Goal: Navigation & Orientation: Find specific page/section

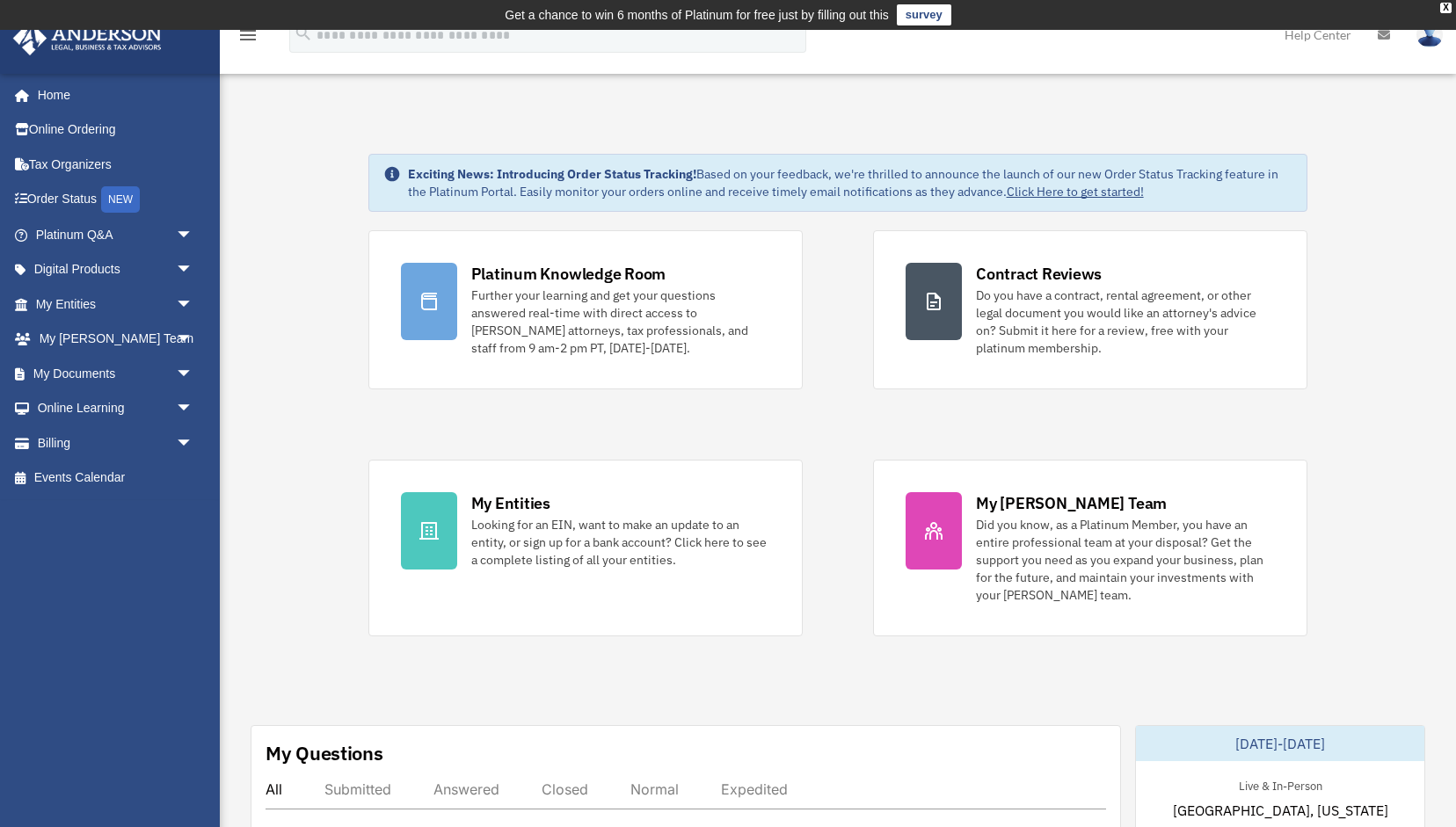
click at [1051, 190] on link "Click Here to get started!" at bounding box center [1074, 192] width 138 height 16
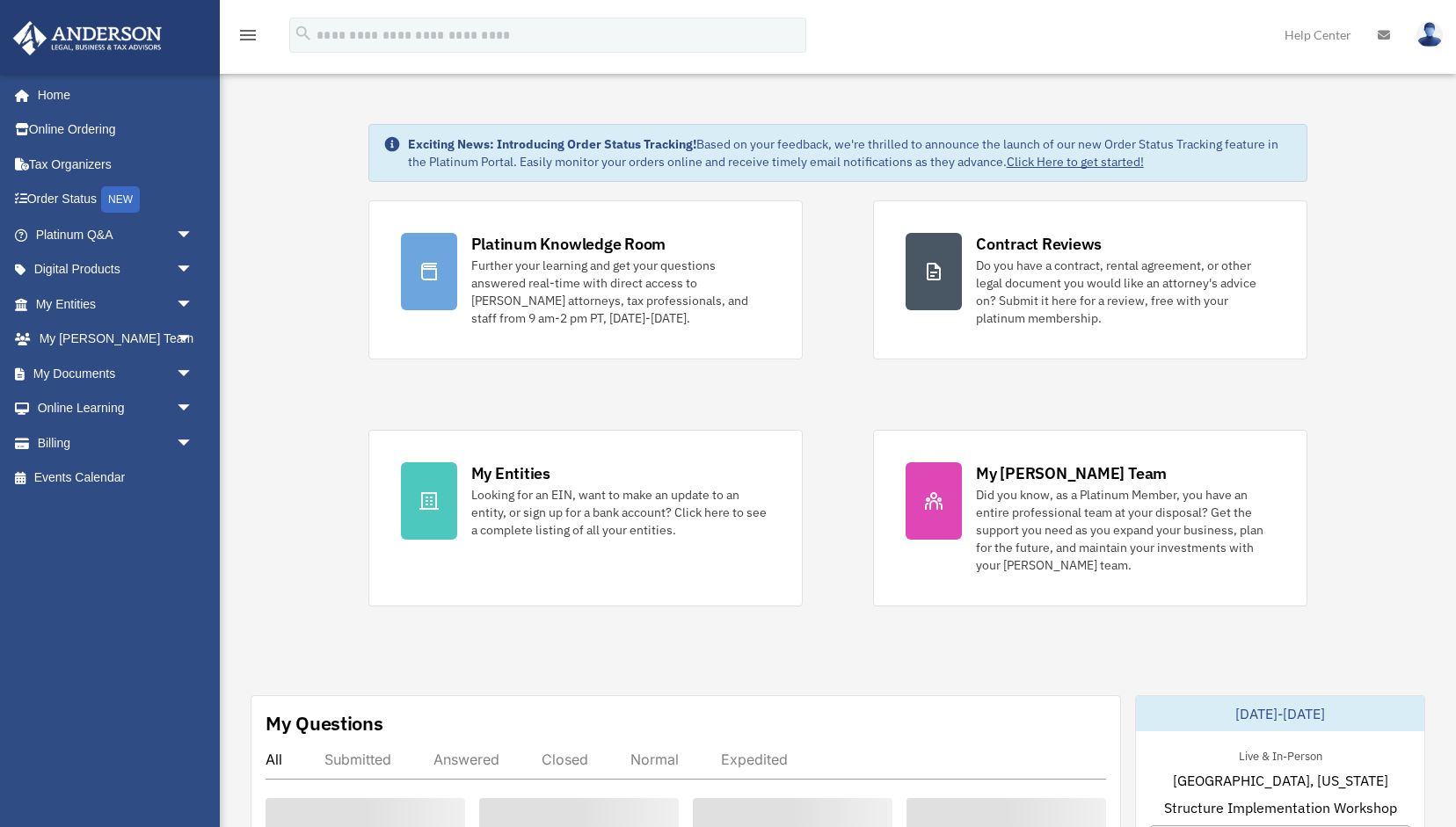
click at [321, 34] on input "search" at bounding box center [547, 35] width 517 height 35
drag, startPoint x: 0, startPoint y: 0, endPoint x: 321, endPoint y: 33, distance: 322.7
click at [321, 33] on input "search" at bounding box center [547, 35] width 517 height 35
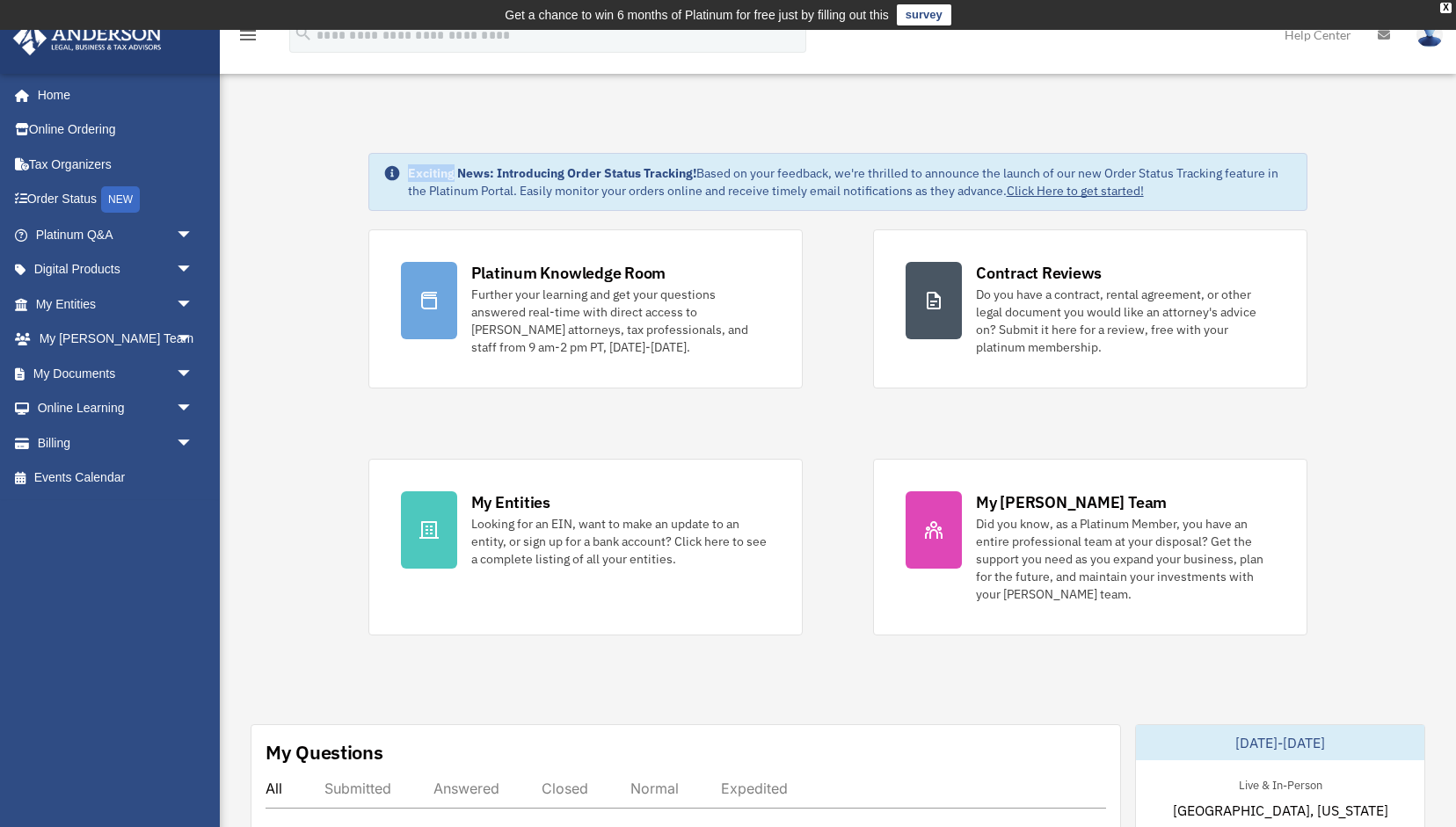
click at [1113, 195] on link "Click Here to get started!" at bounding box center [1074, 192] width 138 height 16
click at [151, 311] on link "My Entities arrow_drop_down" at bounding box center [116, 304] width 208 height 35
click at [184, 370] on span "arrow_drop_down" at bounding box center [193, 374] width 35 height 36
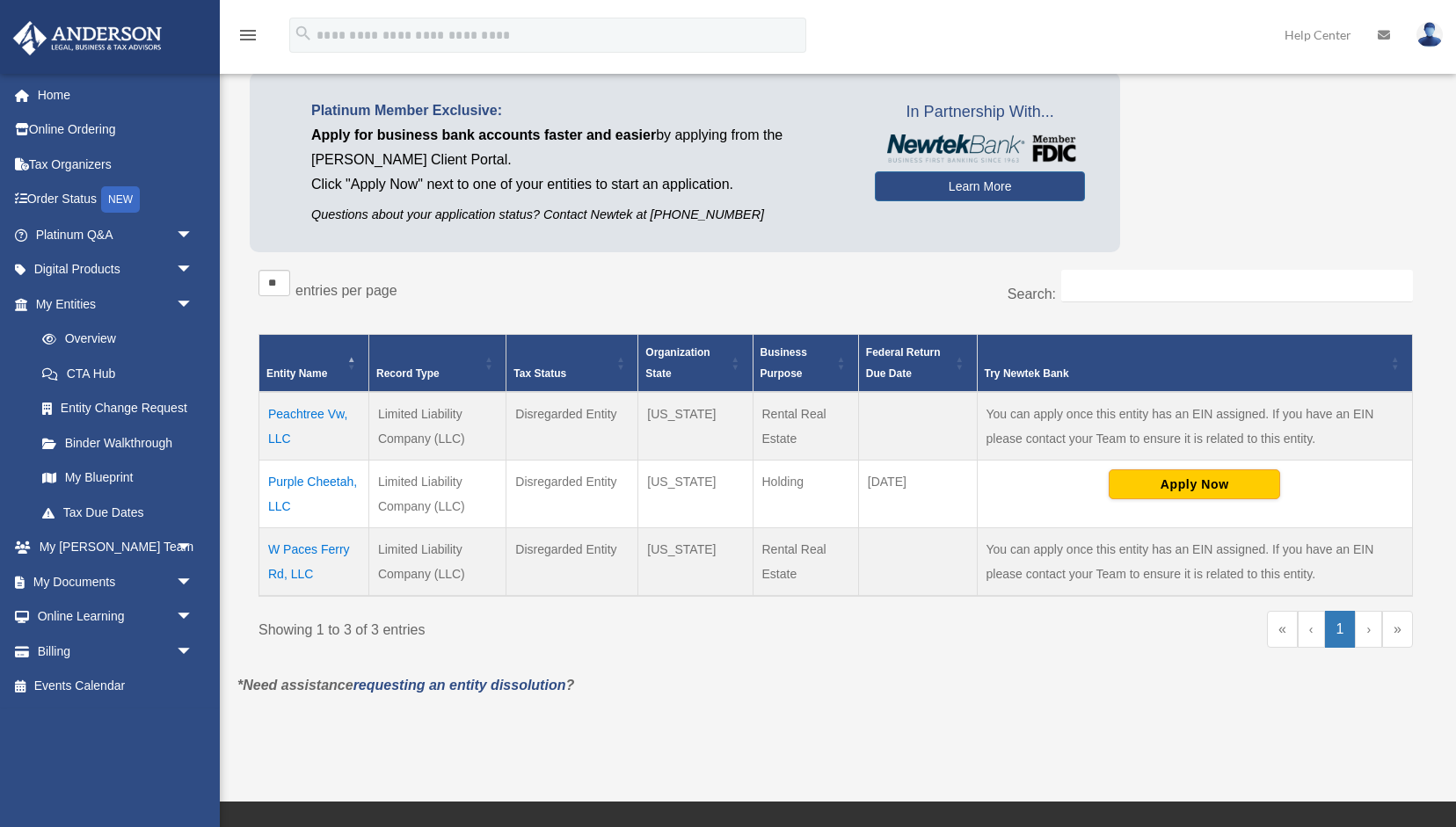
scroll to position [158, 0]
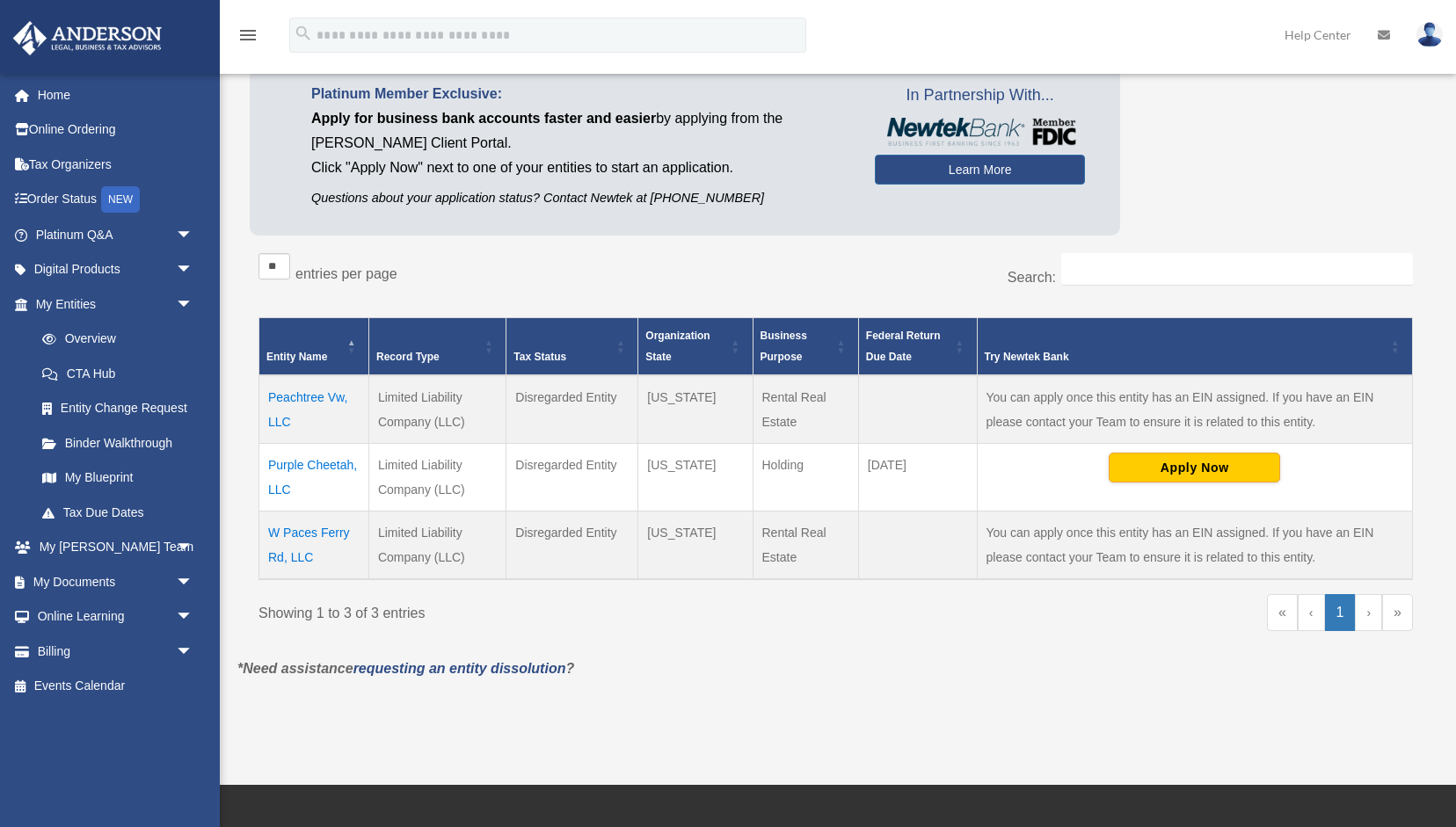
click at [1359, 603] on link "›" at bounding box center [1368, 613] width 28 height 37
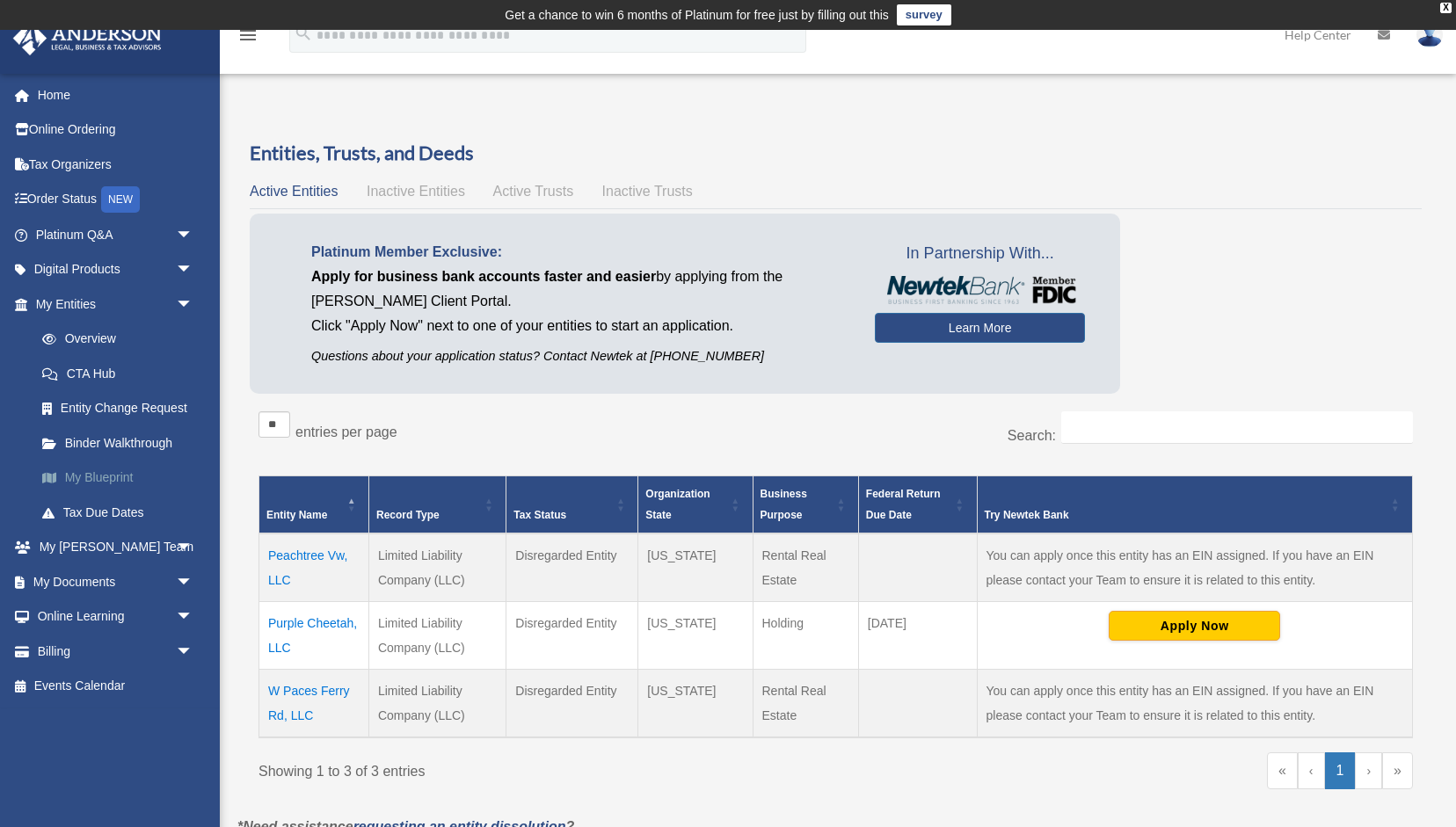
click at [120, 492] on link "My Blueprint" at bounding box center [122, 478] width 195 height 35
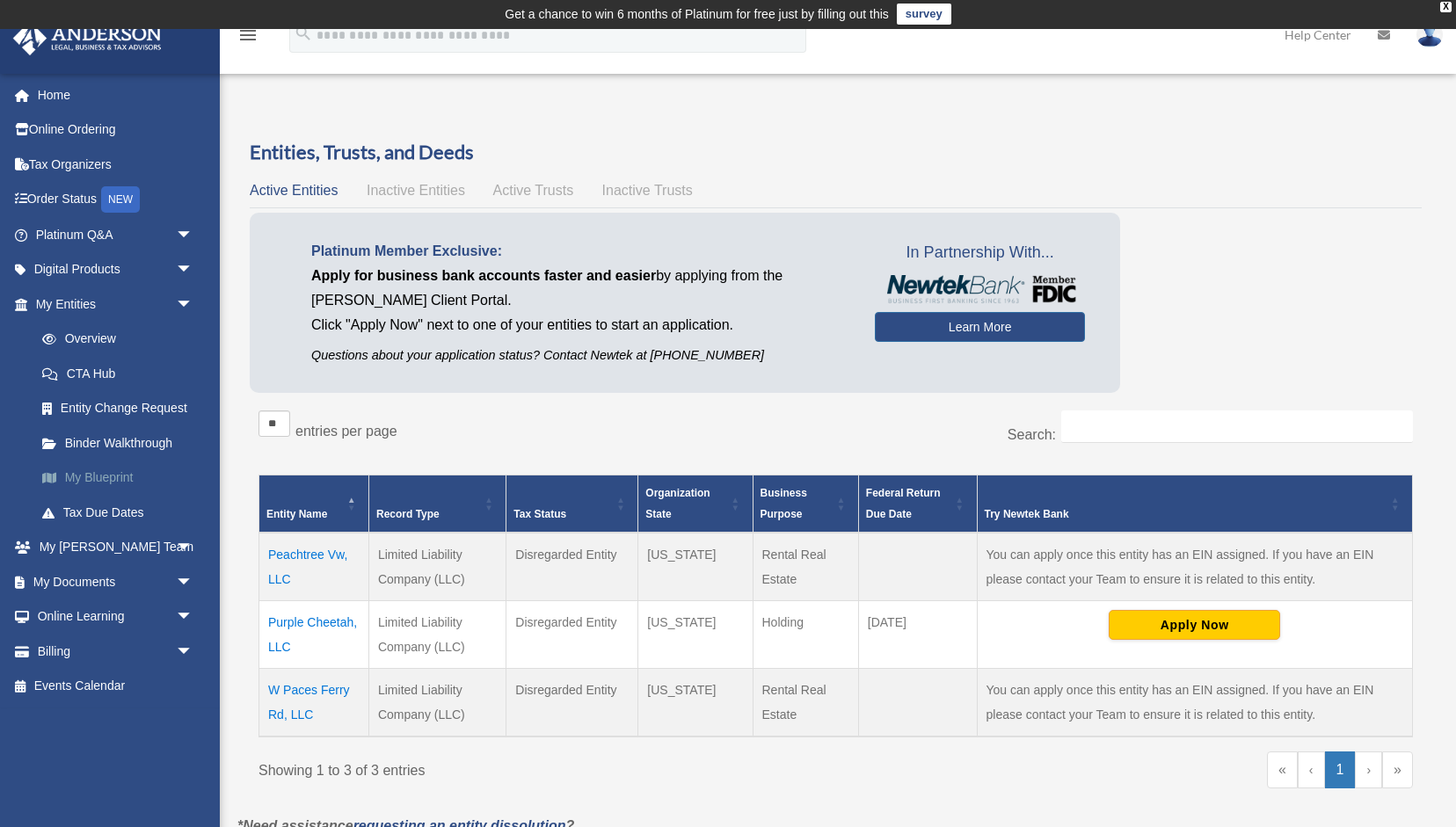
click at [119, 491] on link "My Blueprint" at bounding box center [122, 478] width 195 height 35
click at [95, 480] on link "My Blueprint" at bounding box center [122, 478] width 195 height 35
click at [50, 489] on link "My Blueprint" at bounding box center [122, 478] width 195 height 35
